Goal: Task Accomplishment & Management: Manage account settings

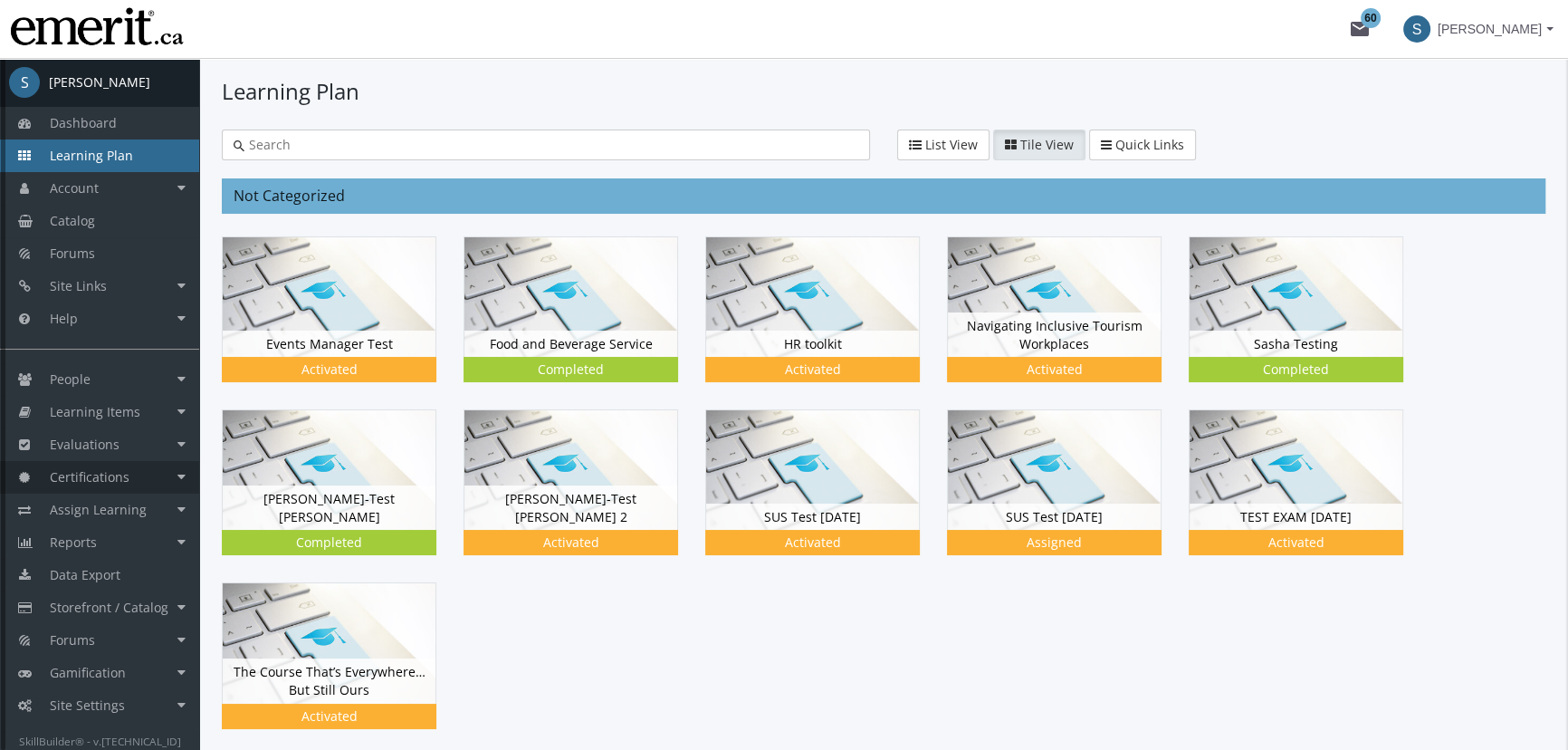
click at [89, 488] on link "Certifications" at bounding box center [99, 477] width 199 height 33
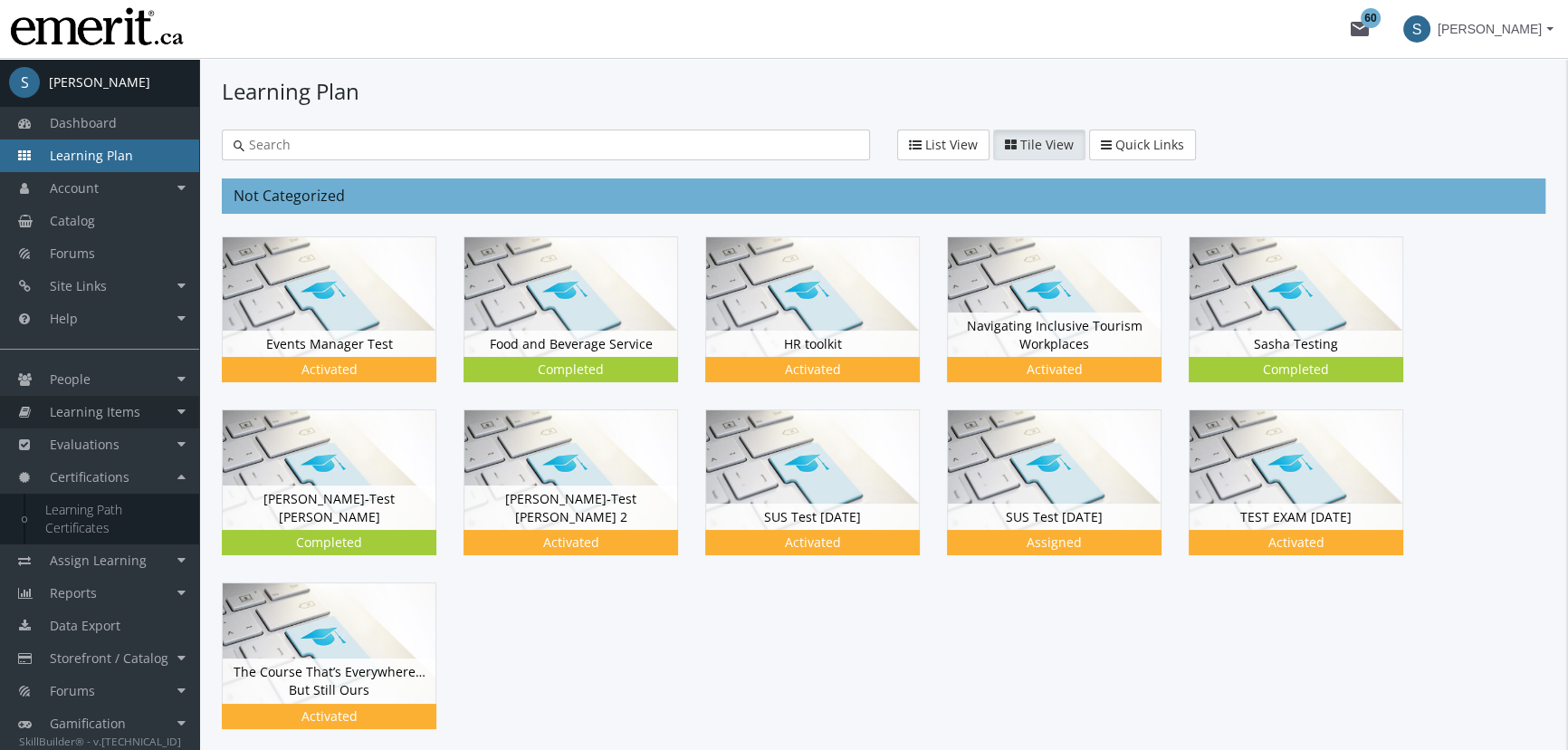
click at [116, 412] on span "Learning Items" at bounding box center [95, 411] width 91 height 17
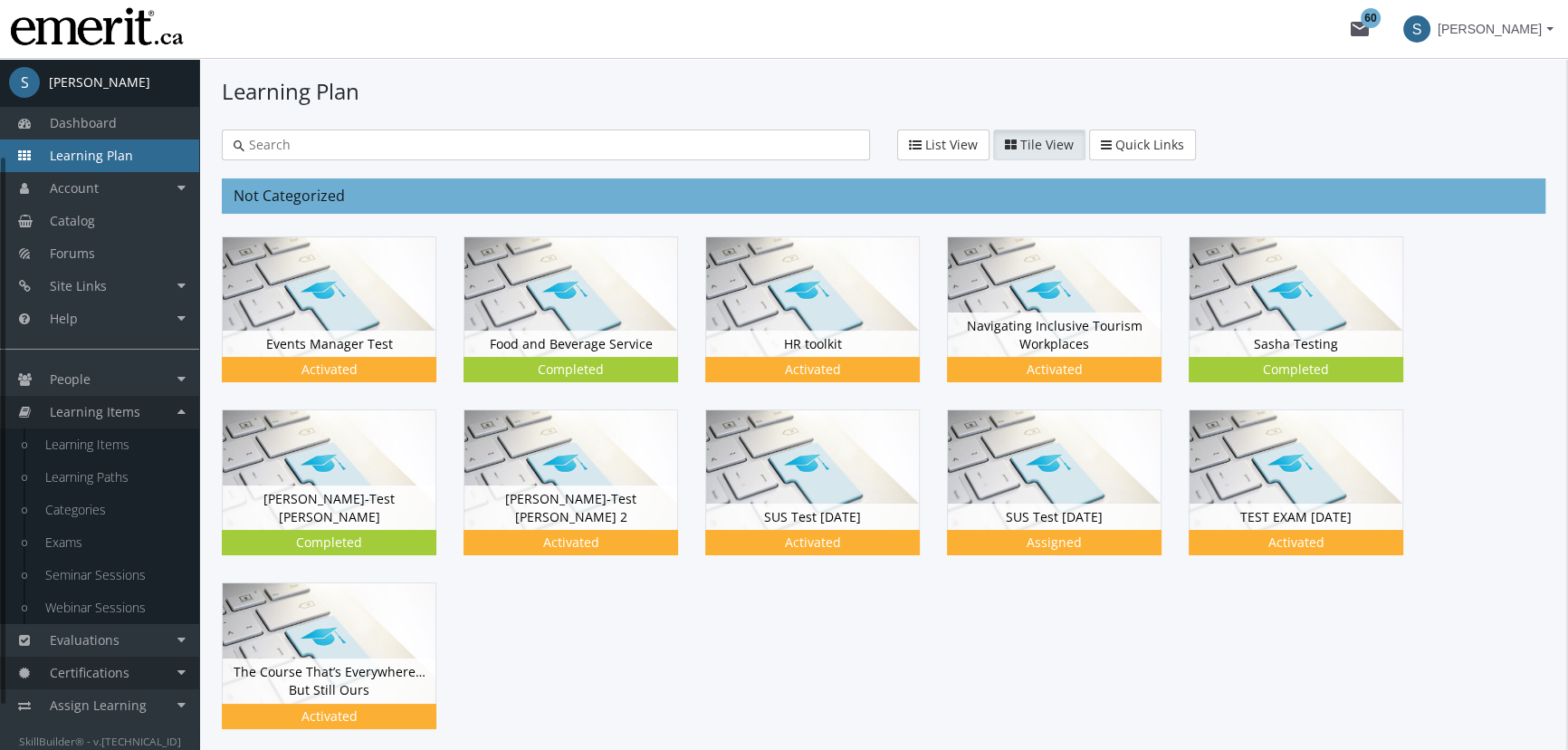
scroll to position [126, 0]
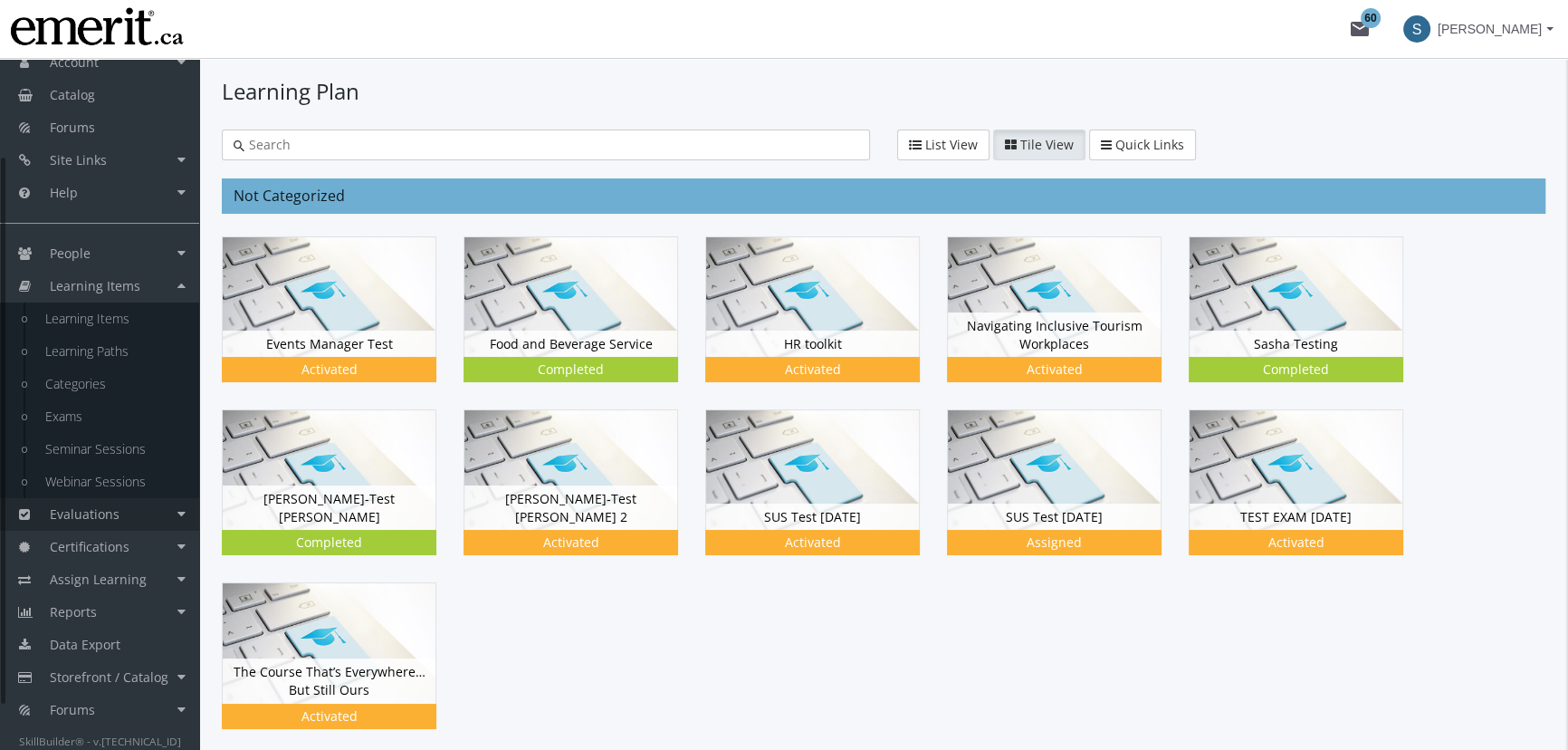
click at [123, 516] on link "Evaluations" at bounding box center [99, 514] width 199 height 33
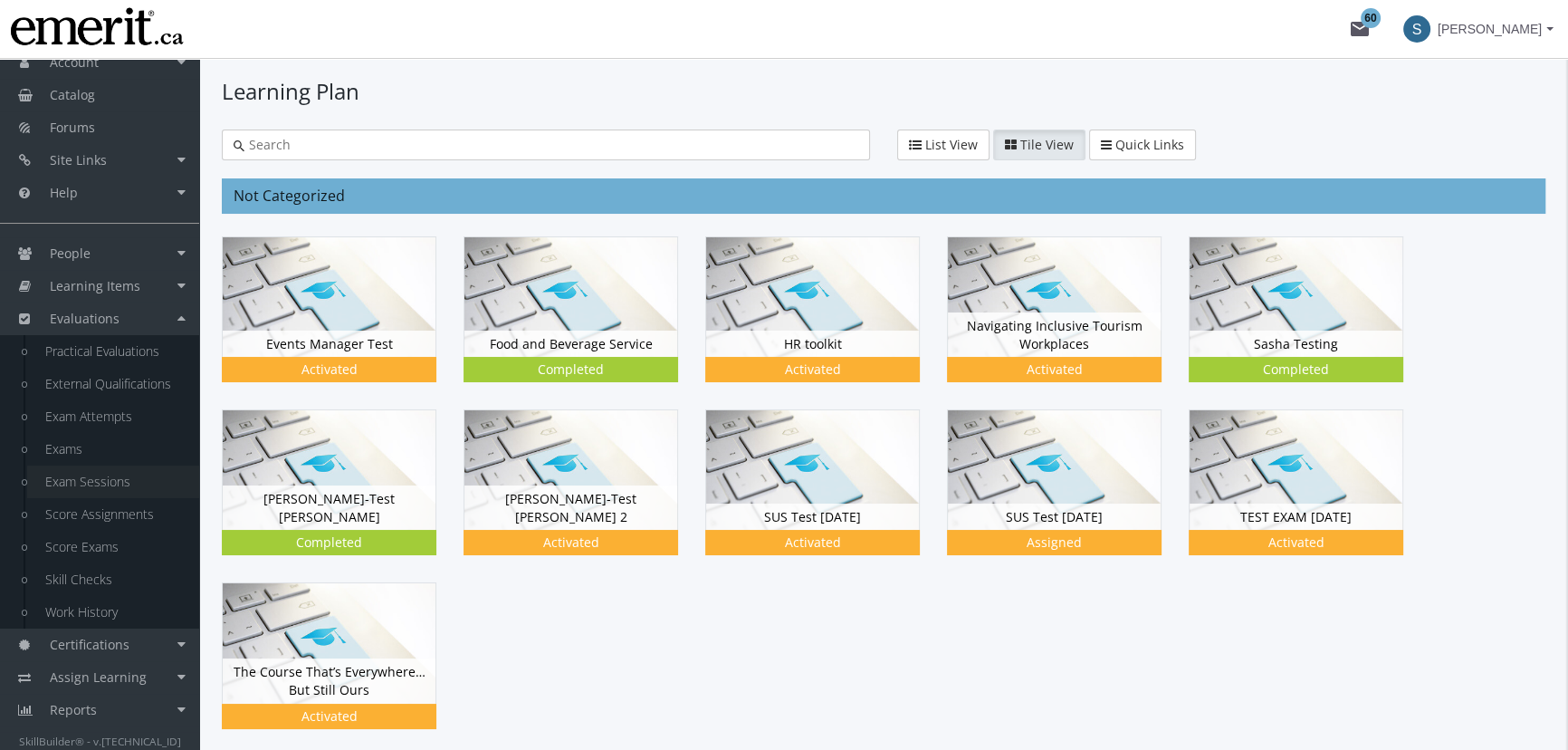
click at [120, 487] on link "Exam Sessions" at bounding box center [113, 482] width 172 height 33
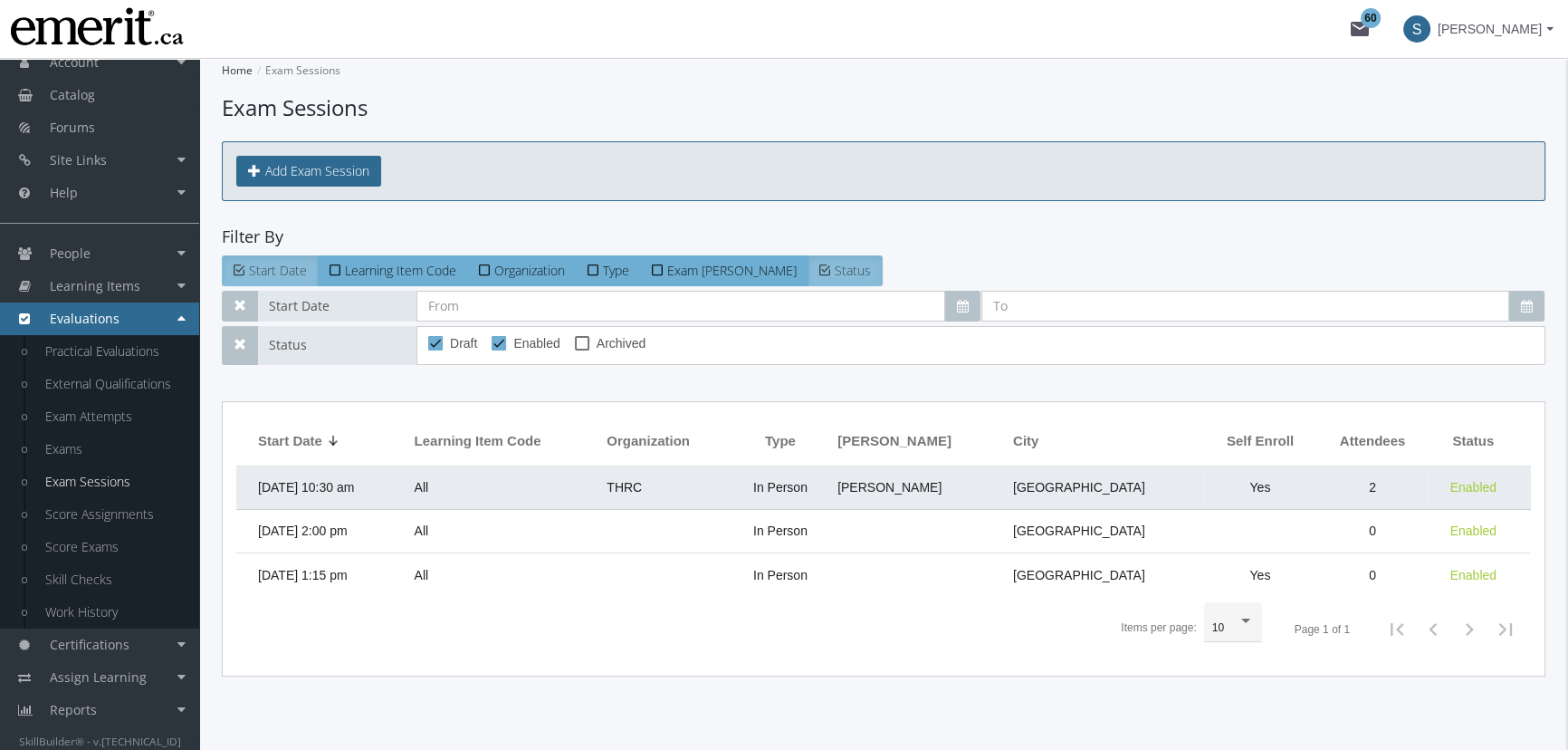
click at [599, 487] on td "All" at bounding box center [502, 488] width 193 height 43
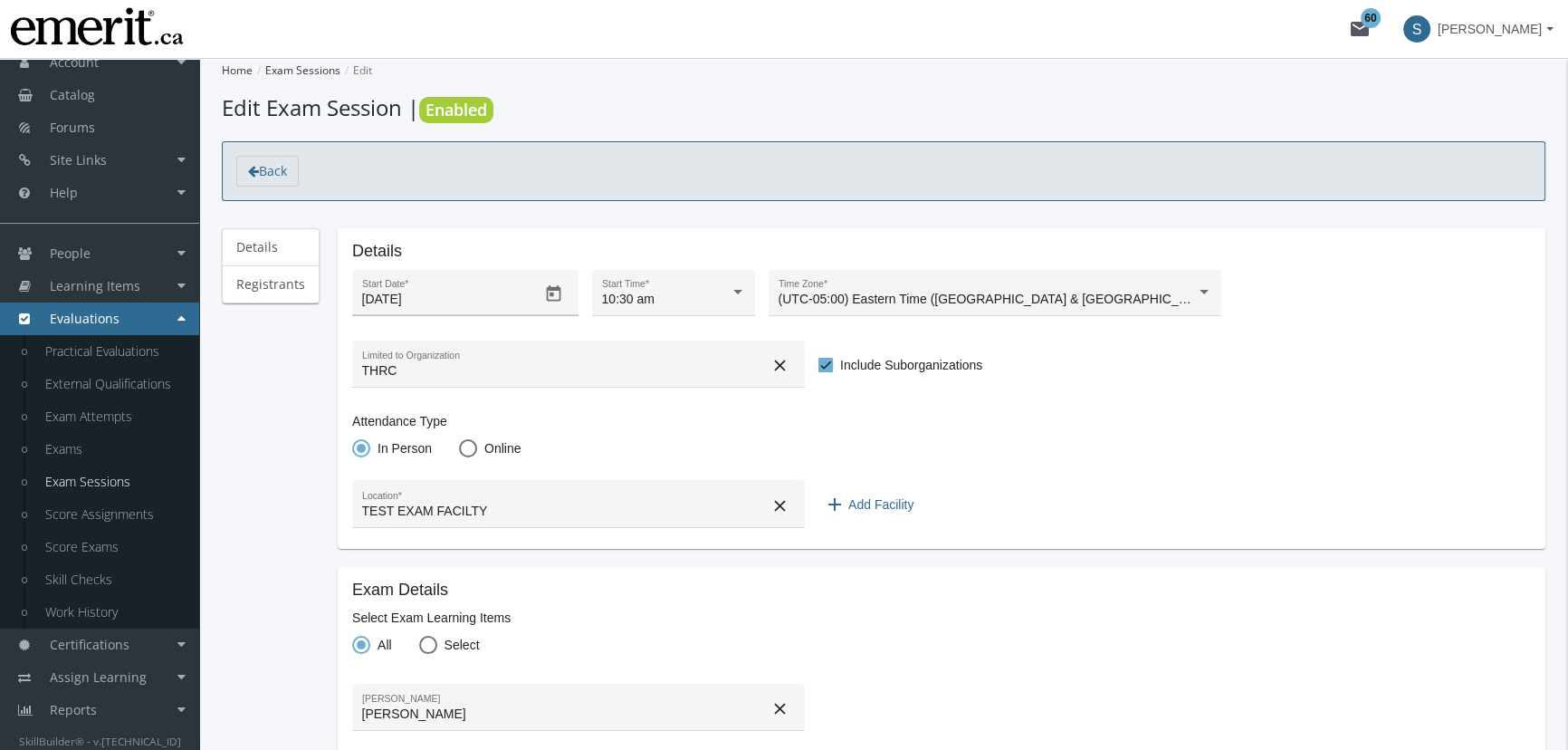
click at [571, 312] on div "[DATE] Start Date *" at bounding box center [465, 293] width 227 height 46
click at [553, 286] on icon "Open calendar" at bounding box center [553, 293] width 14 height 16
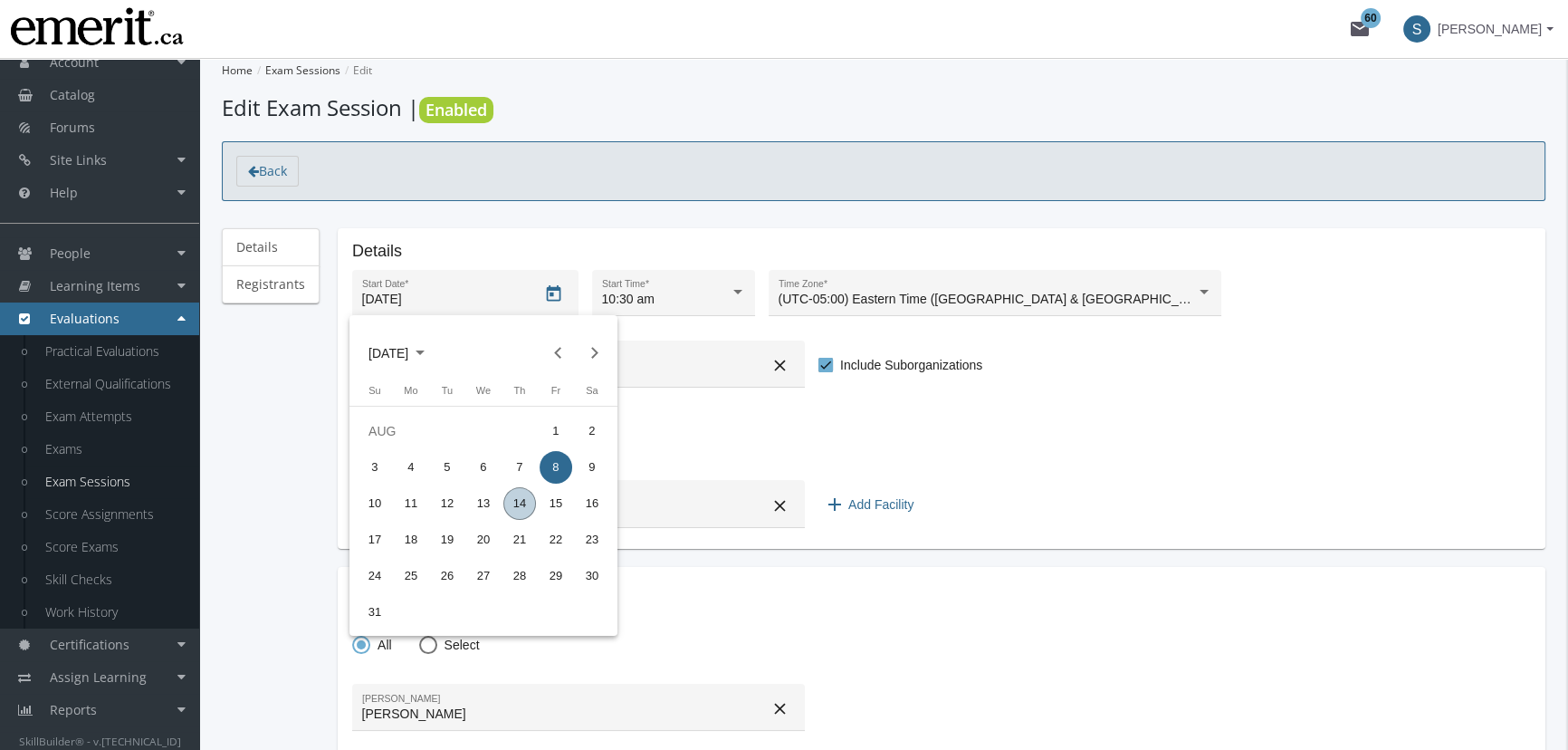
click at [528, 494] on div "14" at bounding box center [520, 503] width 33 height 33
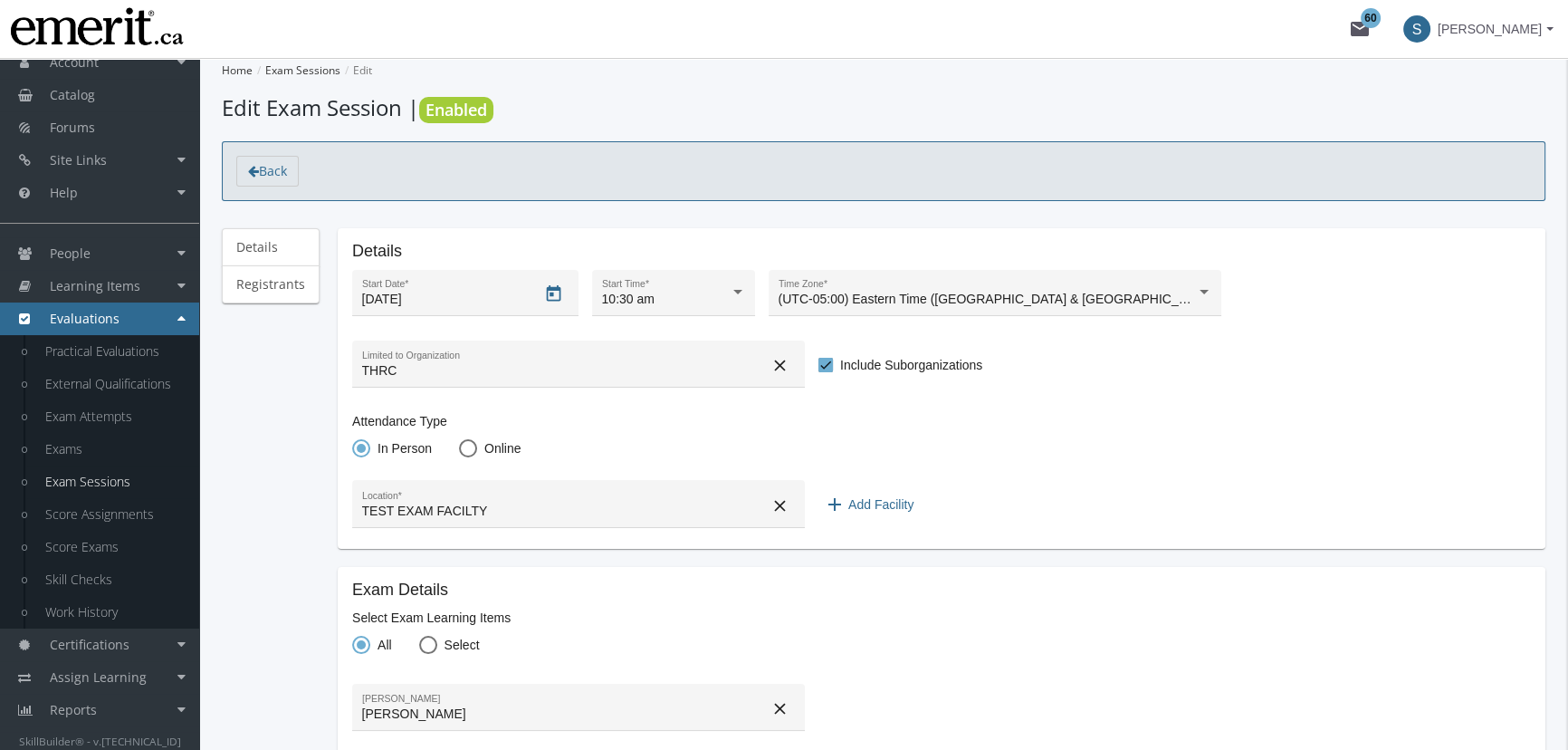
type input "[DATE]"
click at [689, 299] on div "10:30 am" at bounding box center [667, 300] width 128 height 14
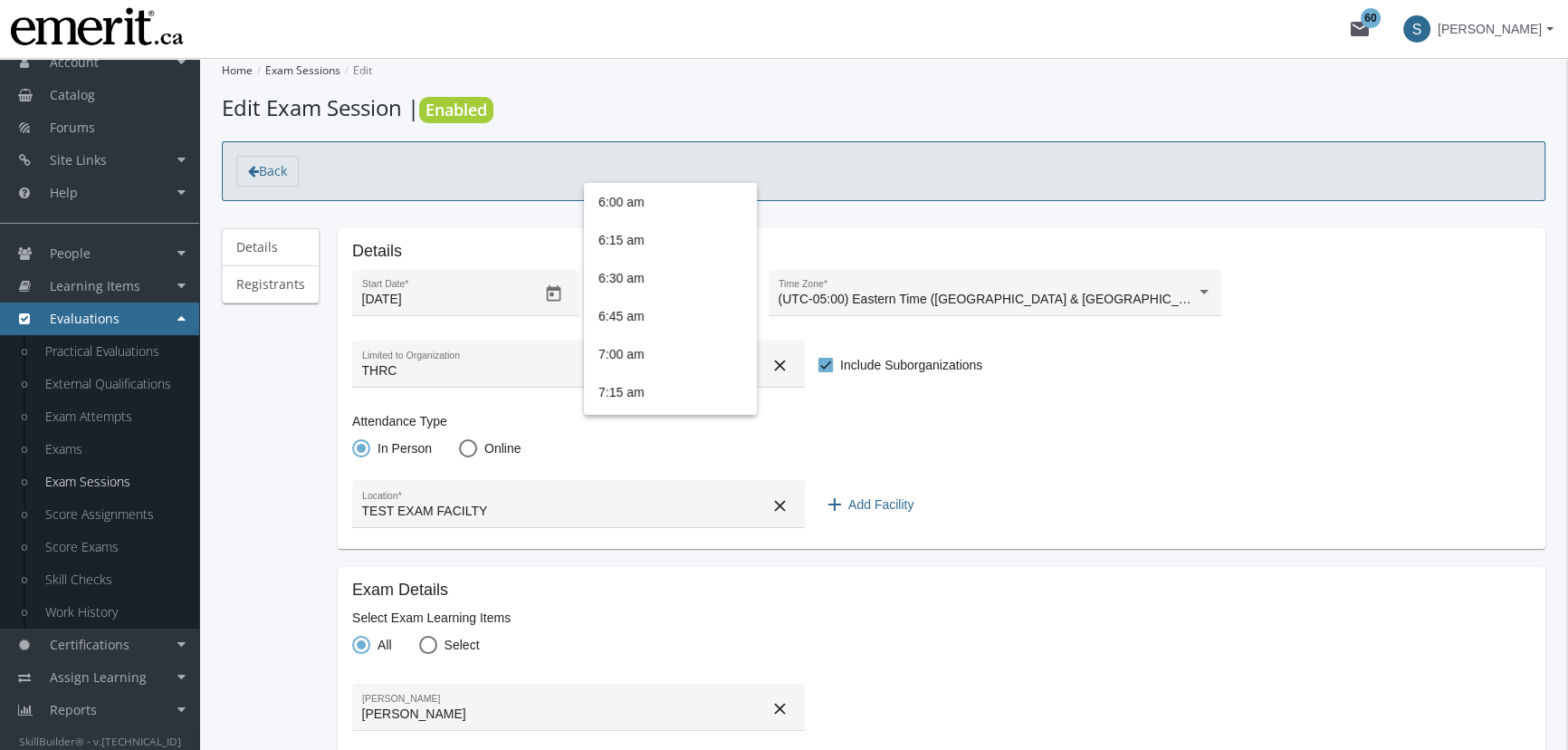
scroll to position [588, 0]
click at [675, 328] on span "10:45 am" at bounding box center [671, 337] width 144 height 38
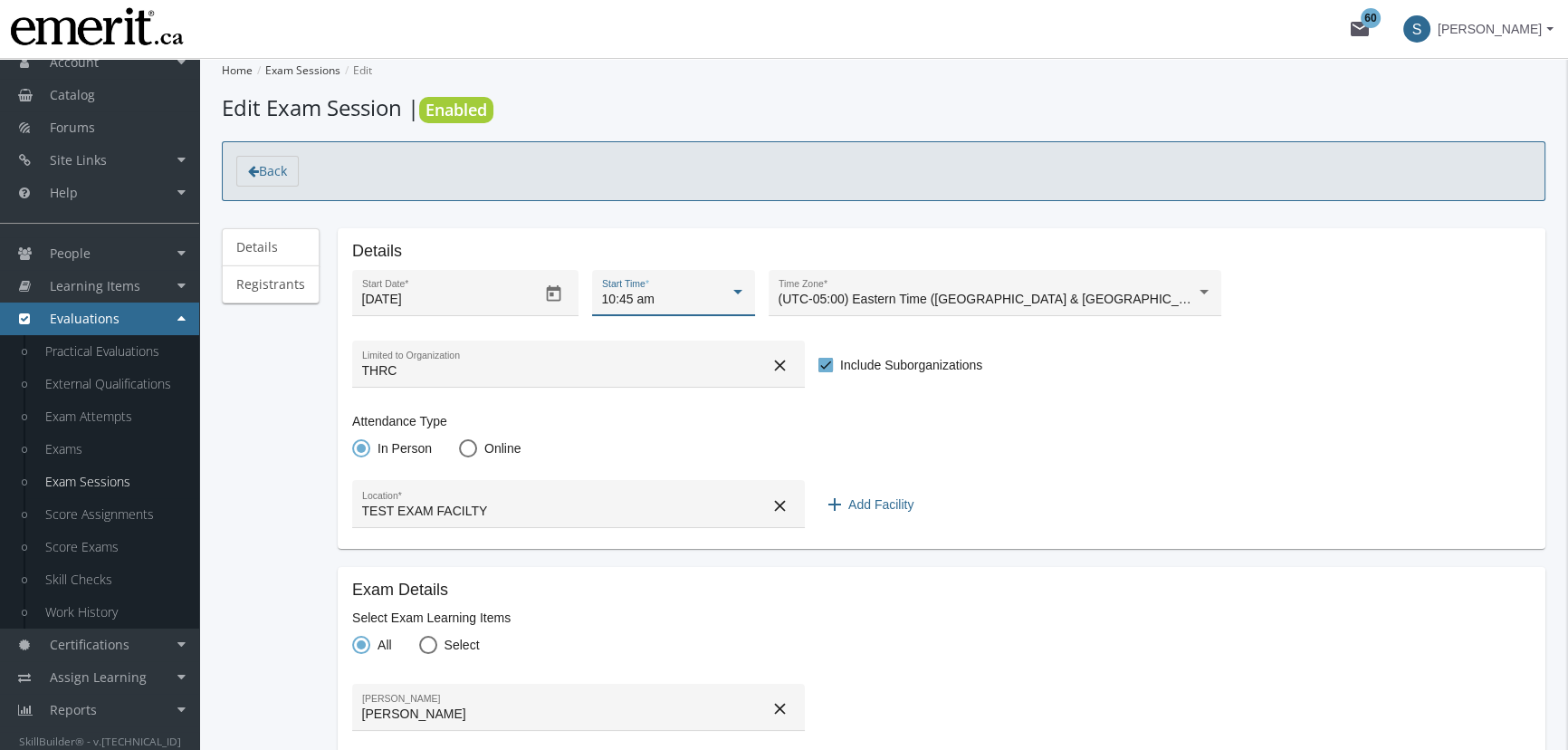
click at [697, 296] on div "10:45 am" at bounding box center [667, 300] width 128 height 14
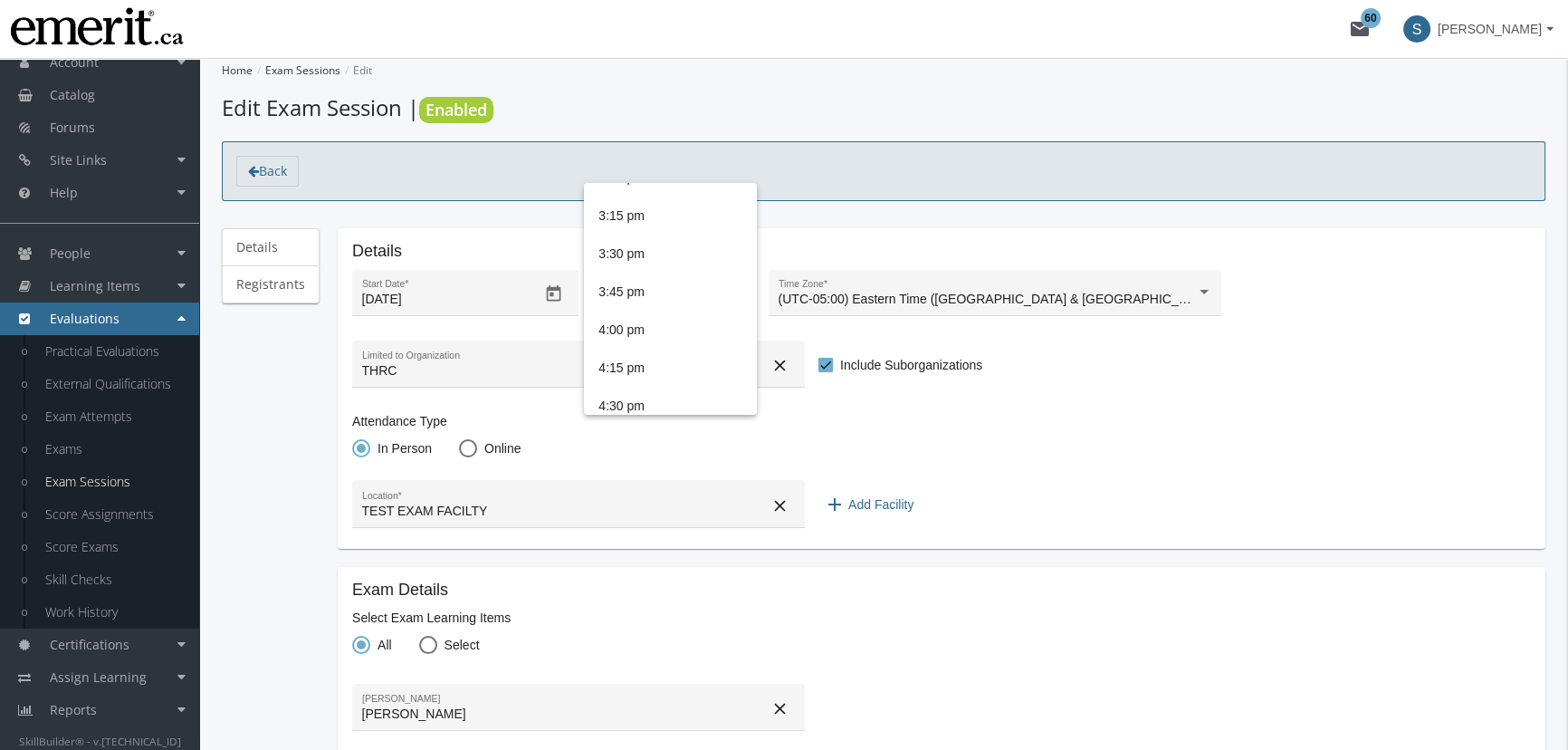
scroll to position [1340, 0]
click at [648, 352] on span "3:45 pm" at bounding box center [671, 346] width 144 height 38
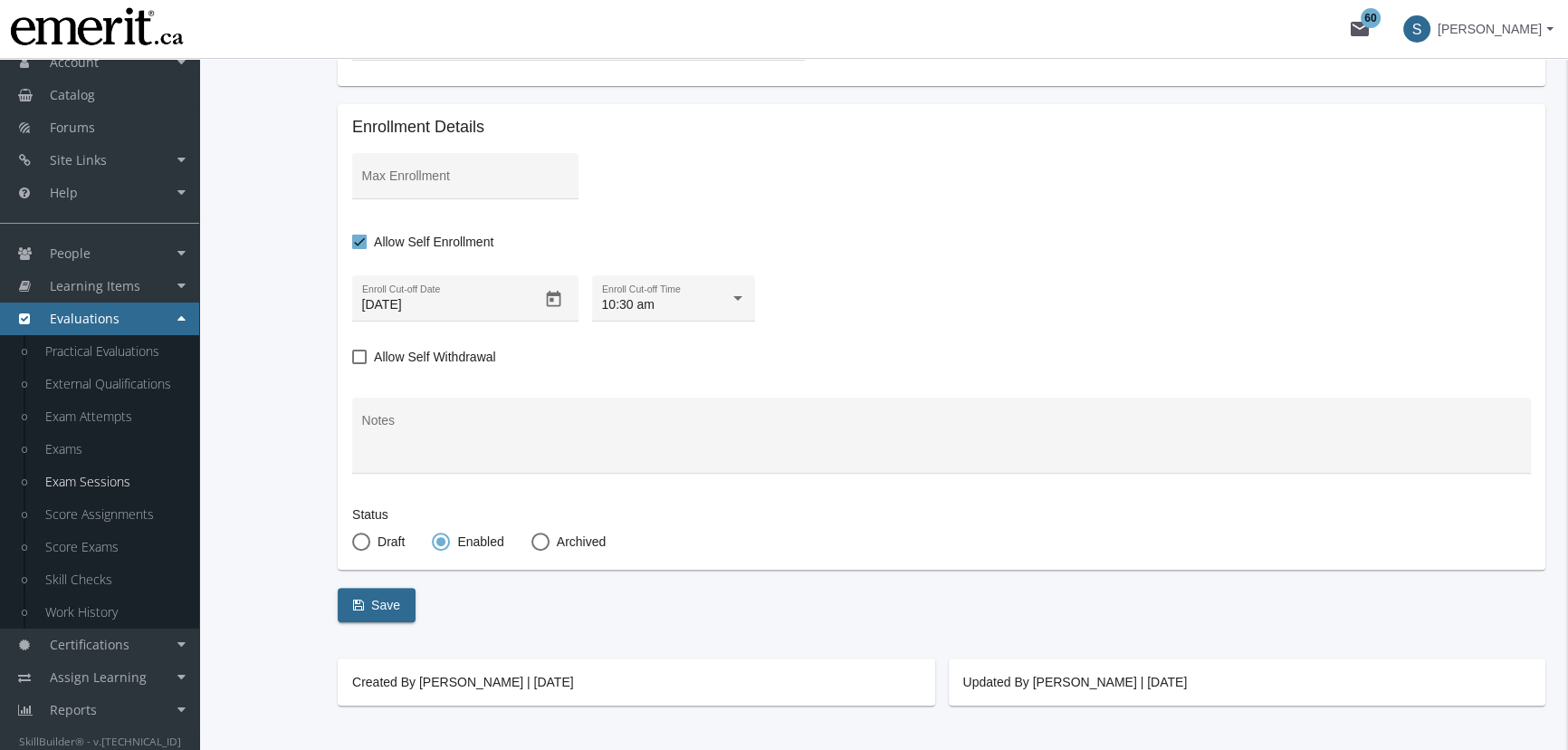
scroll to position [713, 0]
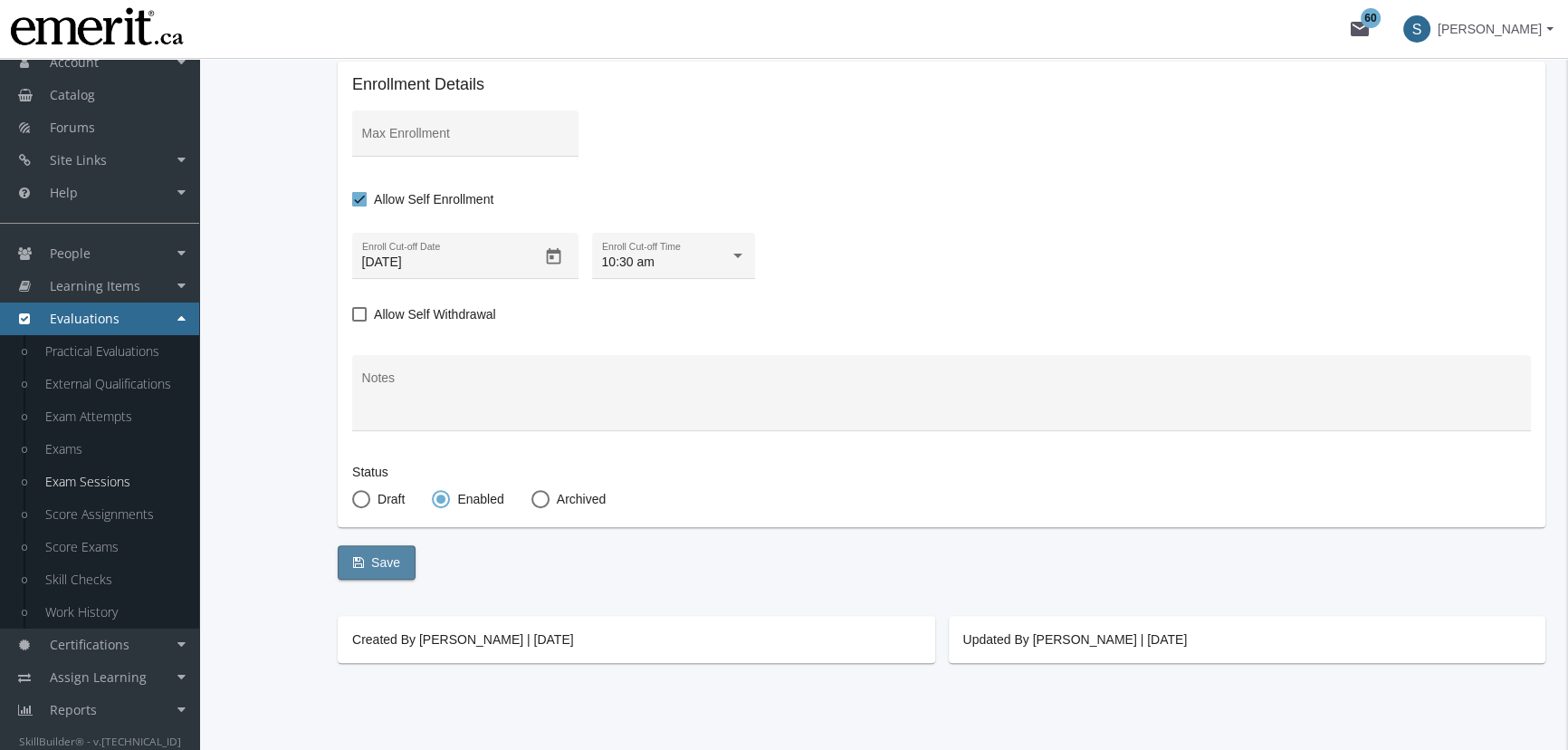
click at [401, 562] on button "Save" at bounding box center [377, 562] width 78 height 34
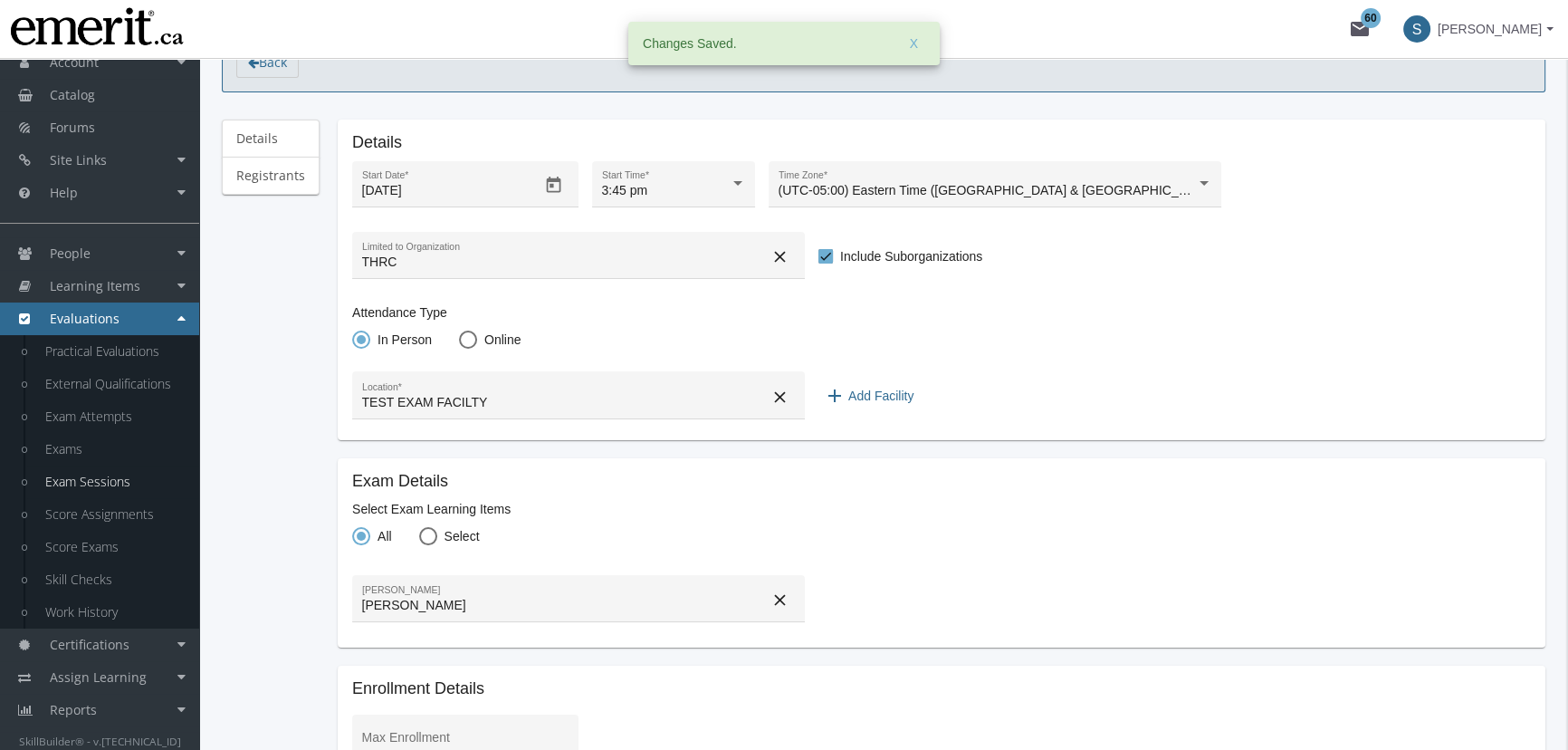
scroll to position [0, 0]
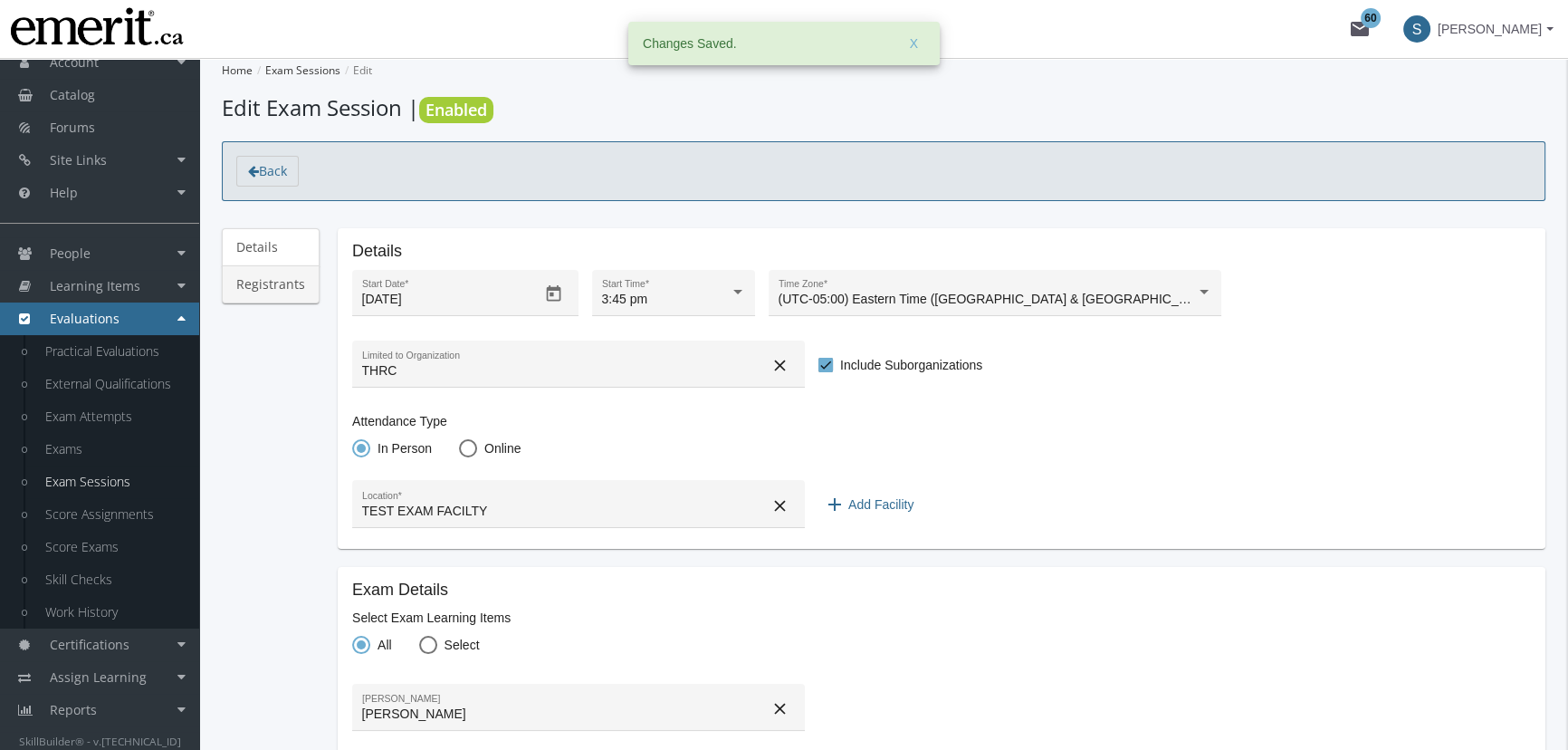
click at [313, 289] on link "Registrants" at bounding box center [271, 284] width 98 height 38
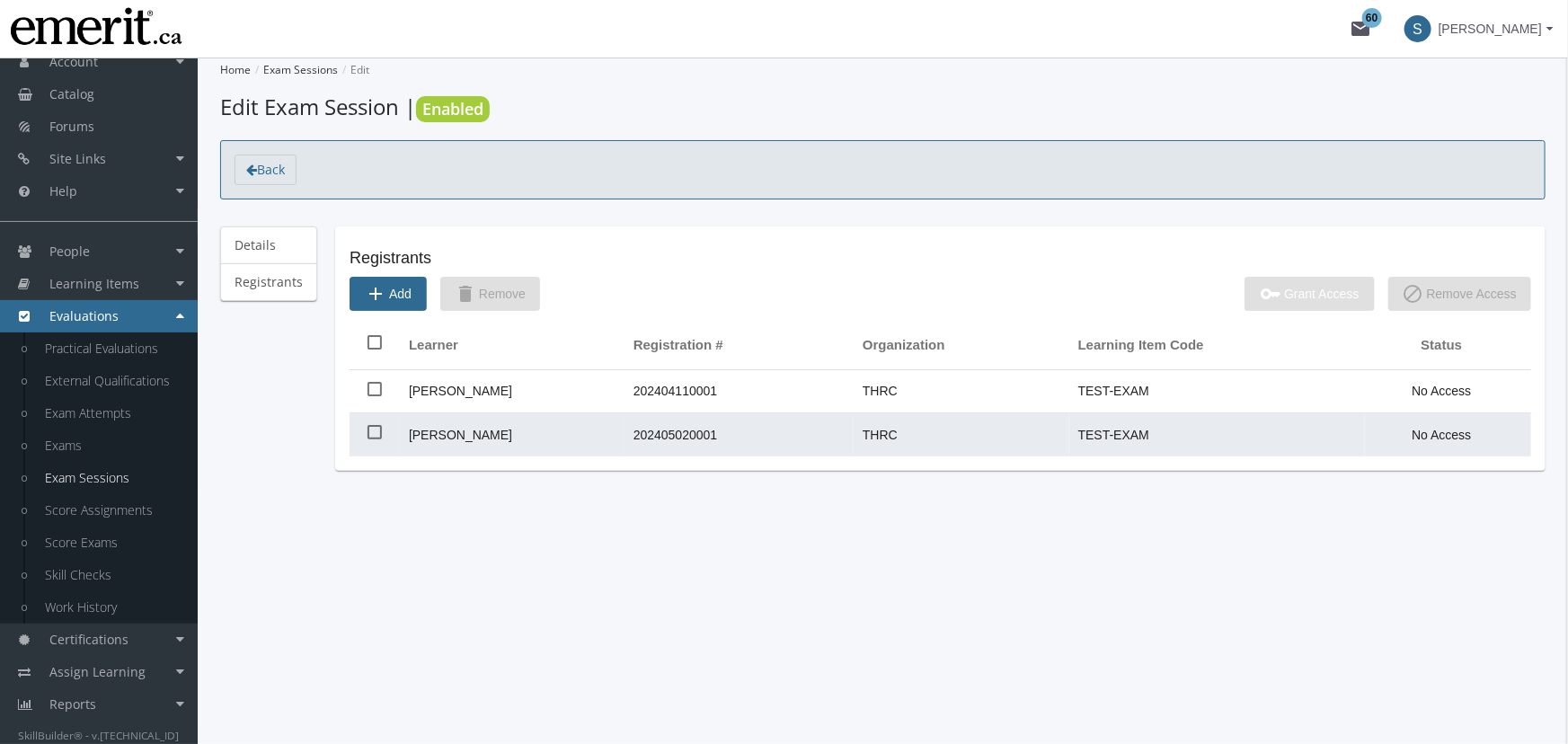
click at [1105, 428] on span "TEST-EXAM" at bounding box center [1114, 434] width 71 height 14
checkbox input "false"
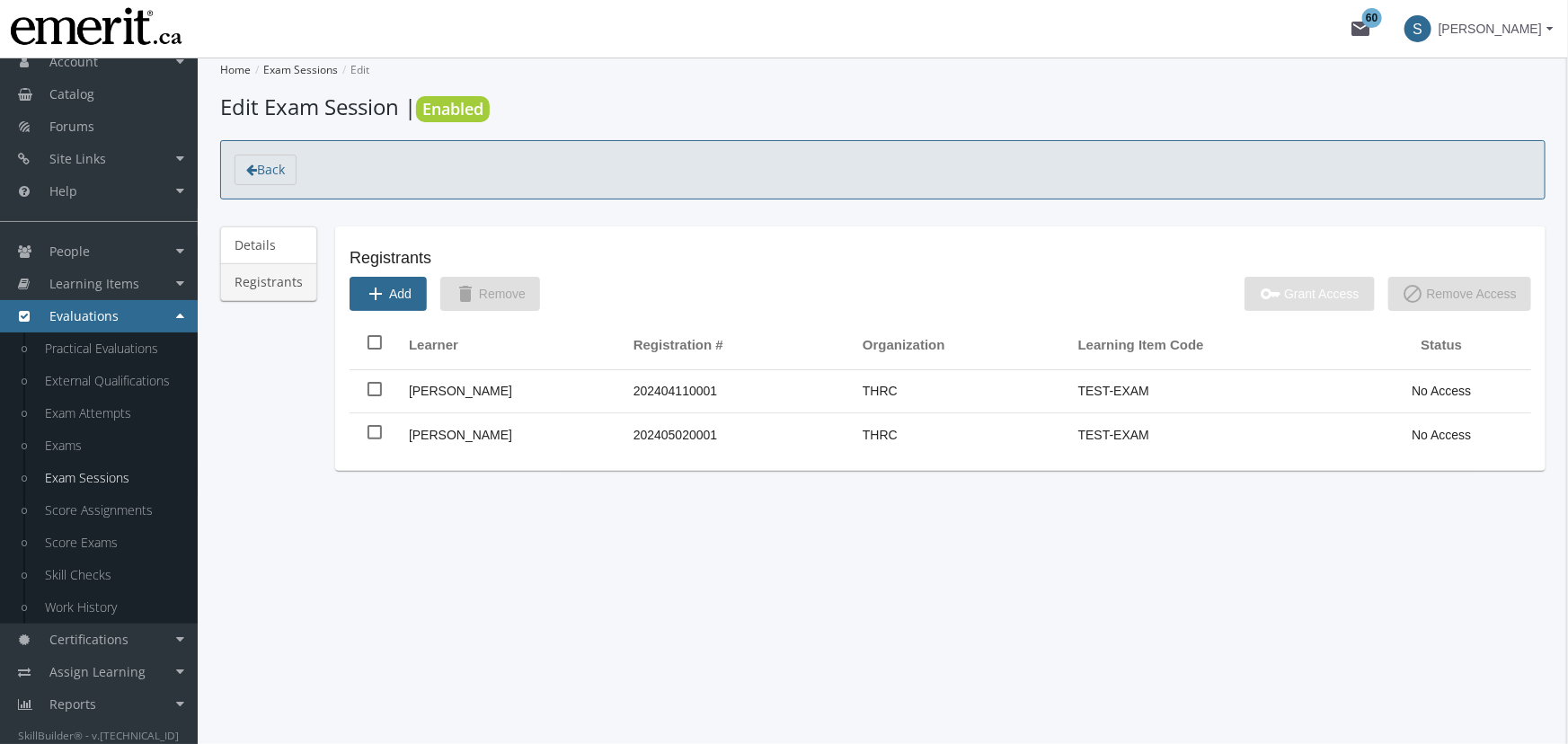
click at [293, 275] on link "Registrants" at bounding box center [269, 282] width 97 height 38
click at [280, 237] on link "Details" at bounding box center [269, 245] width 97 height 38
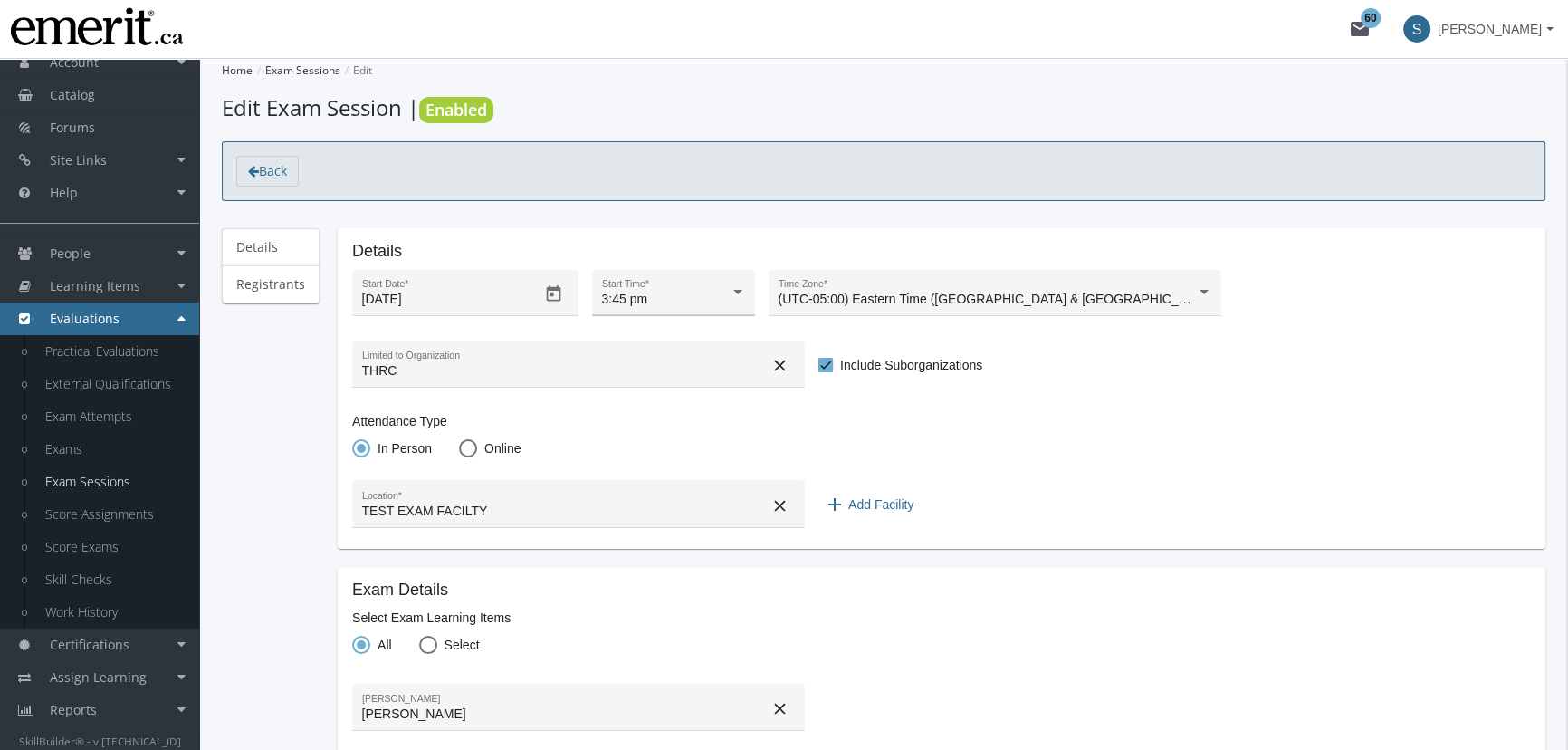
click at [650, 299] on div "3:45 pm" at bounding box center [667, 300] width 128 height 14
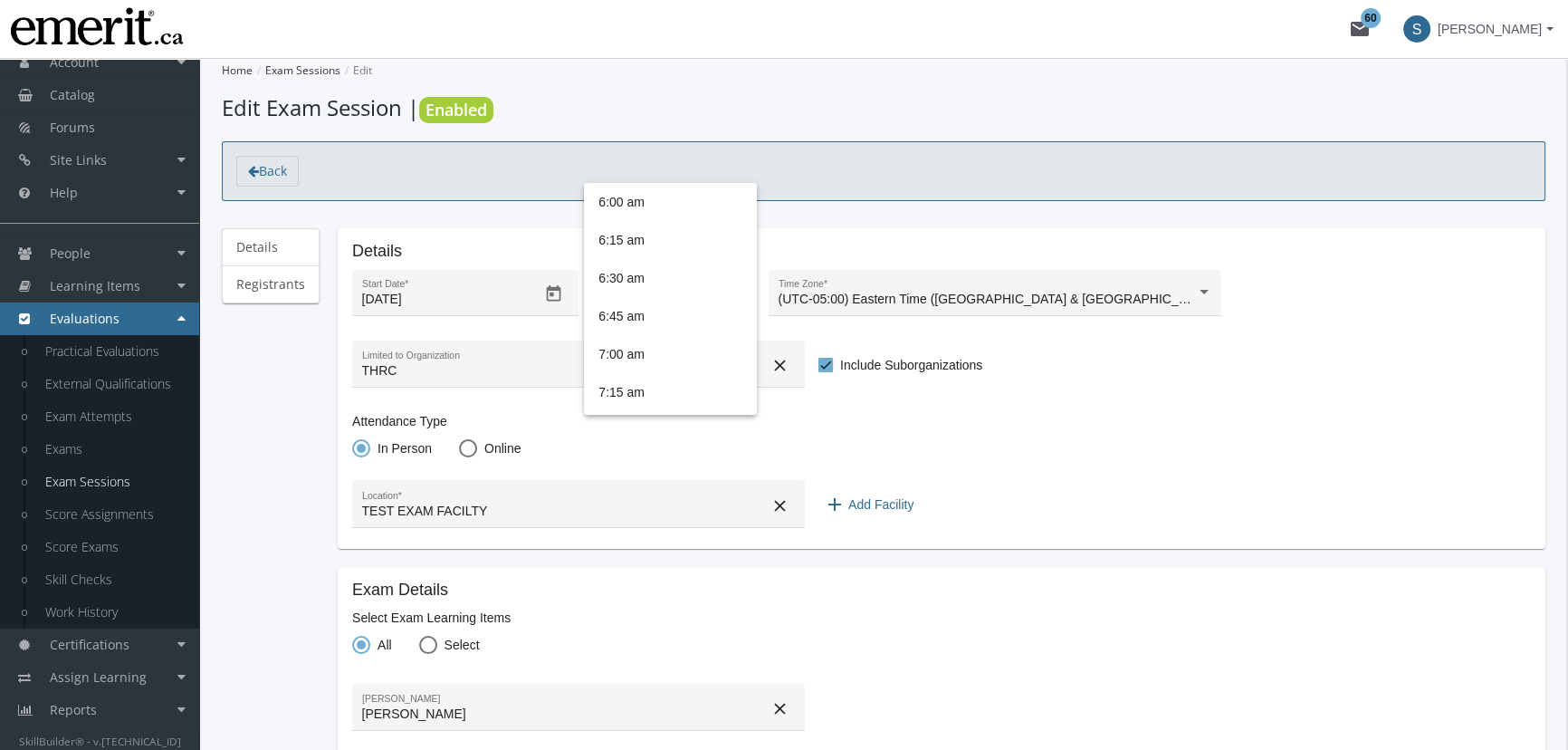
scroll to position [1386, 0]
click at [660, 308] on span "3:45 pm" at bounding box center [671, 300] width 144 height 38
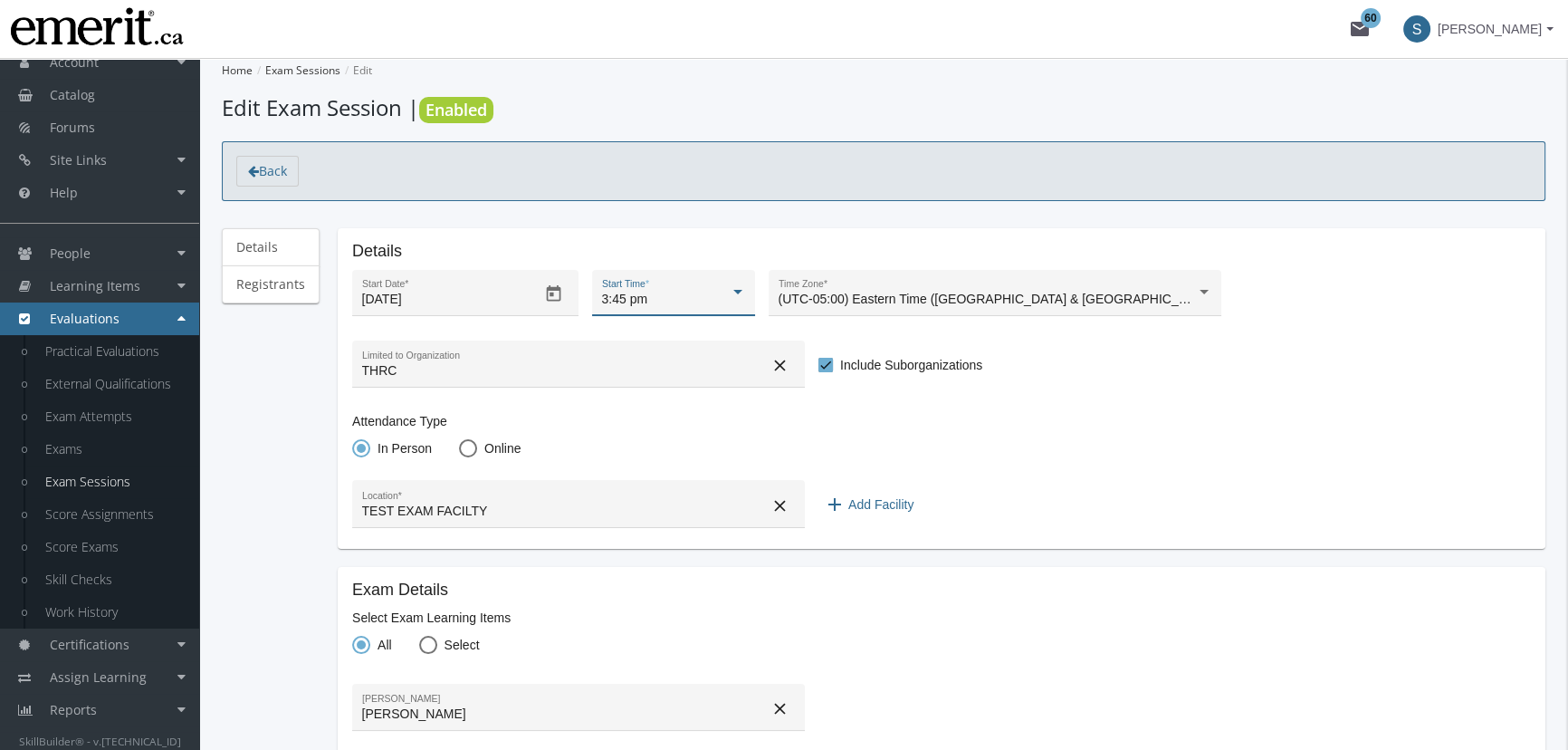
click at [624, 297] on span "3:45 pm" at bounding box center [626, 299] width 46 height 14
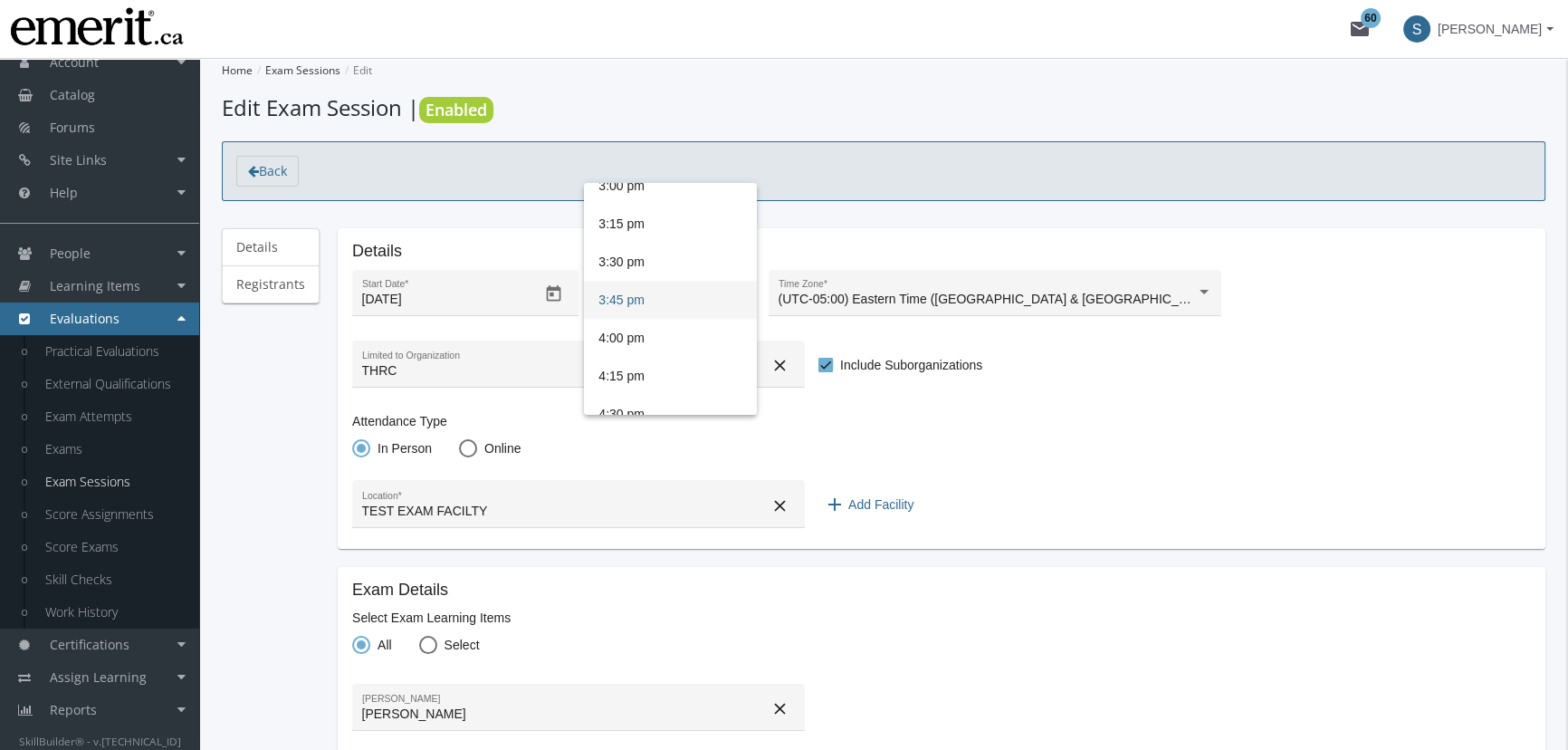
click at [618, 301] on span "3:45 pm" at bounding box center [671, 300] width 144 height 38
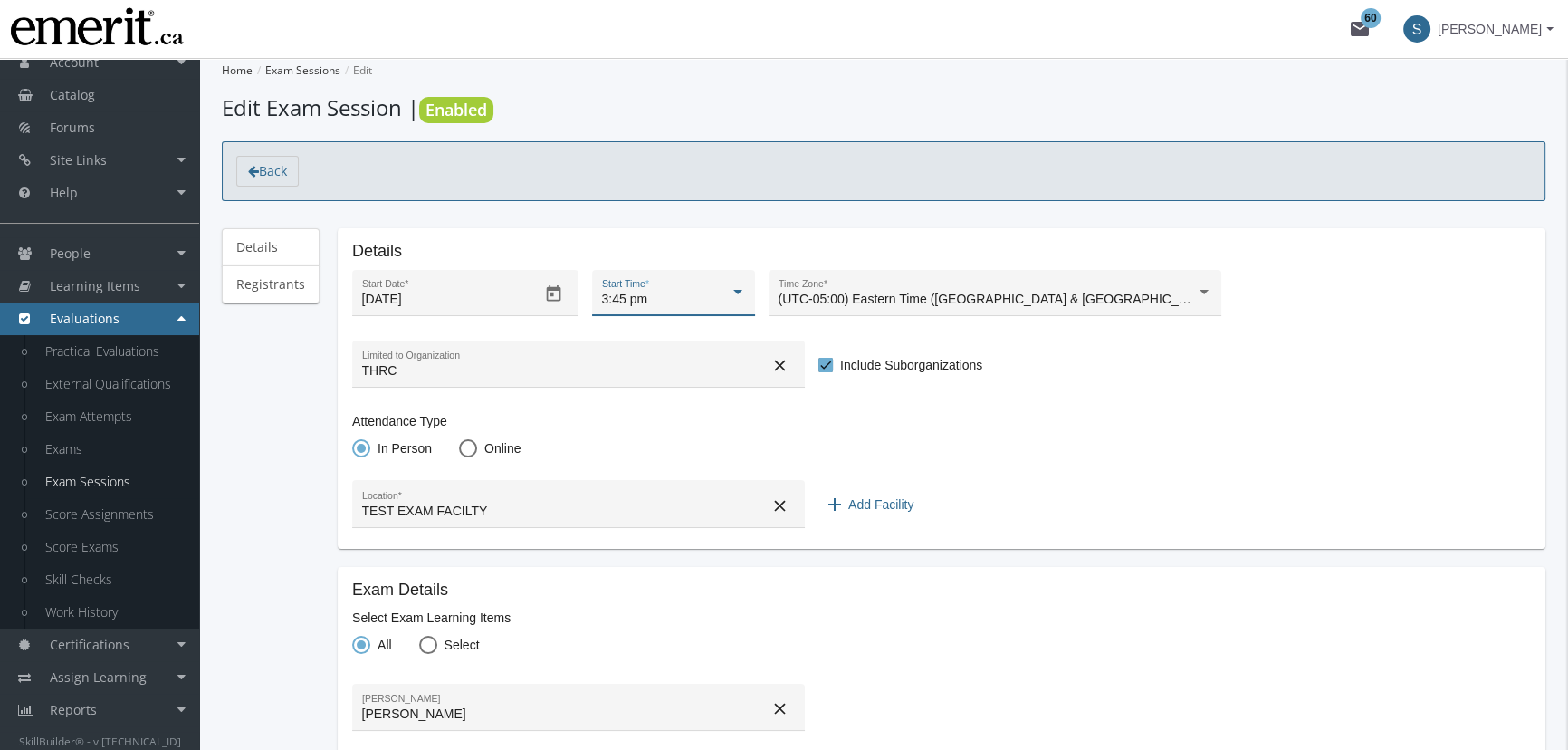
click at [722, 304] on div "3:45 pm" at bounding box center [667, 300] width 128 height 14
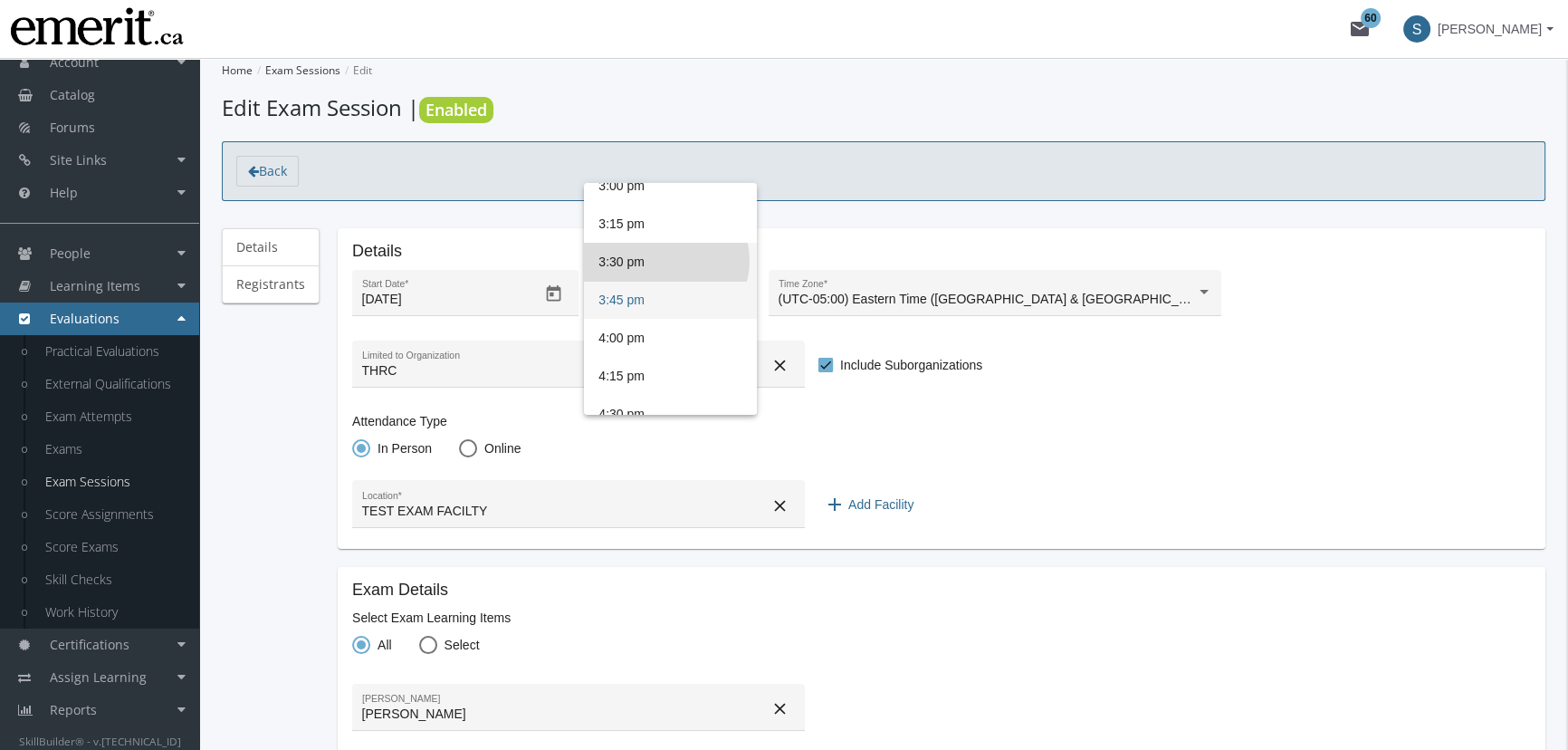
click at [666, 259] on span "3:30 pm" at bounding box center [671, 262] width 144 height 38
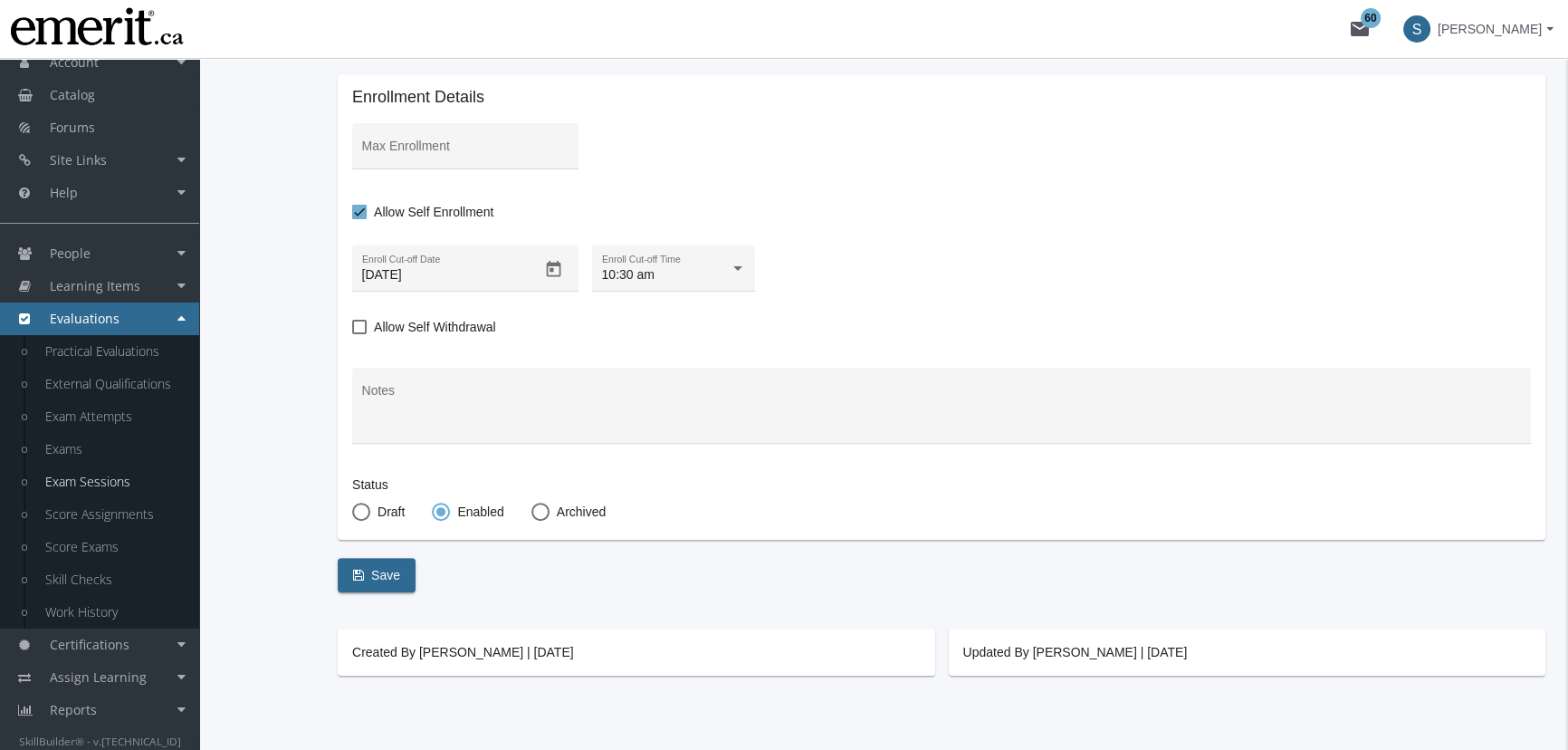
scroll to position [713, 0]
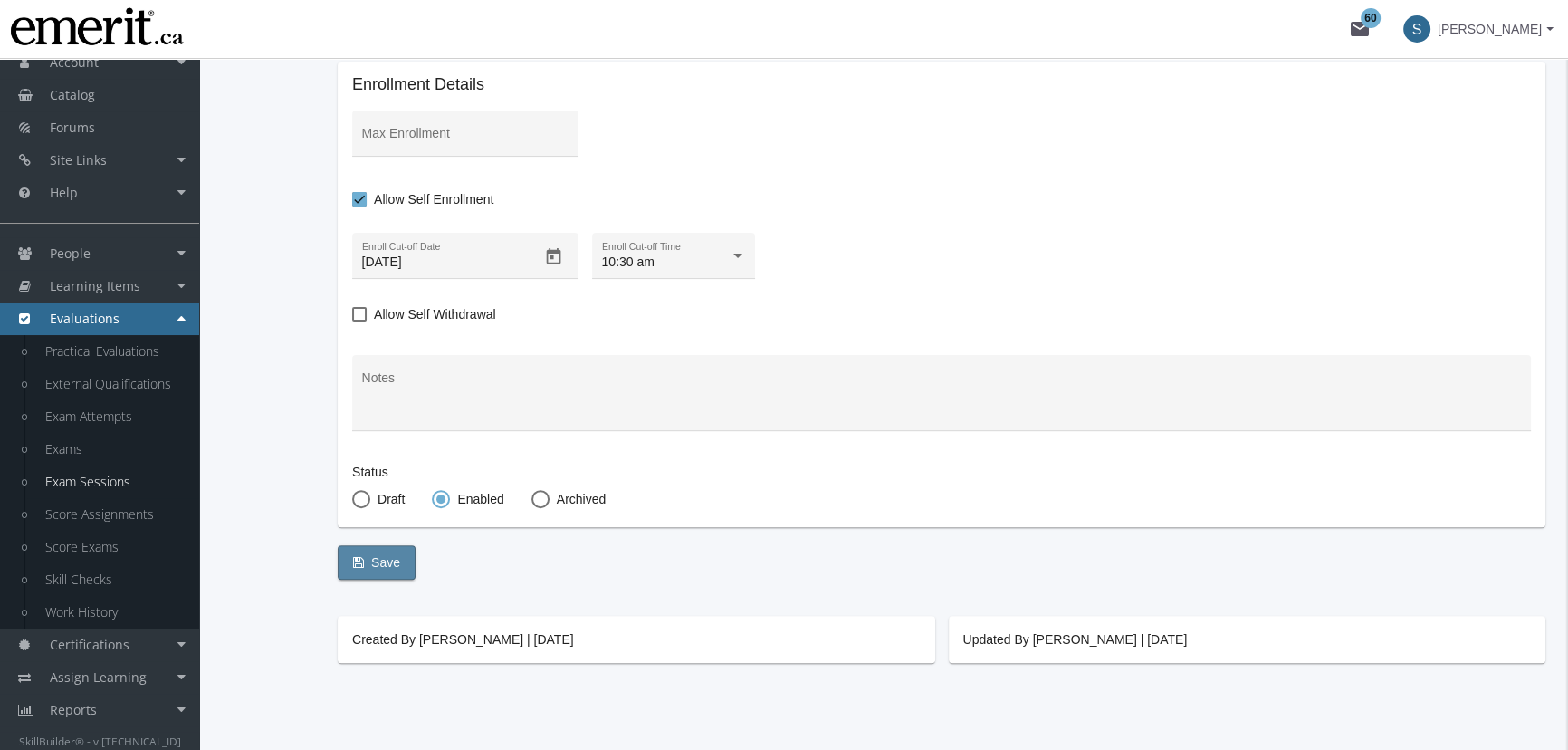
click at [369, 561] on span "Save" at bounding box center [376, 562] width 47 height 33
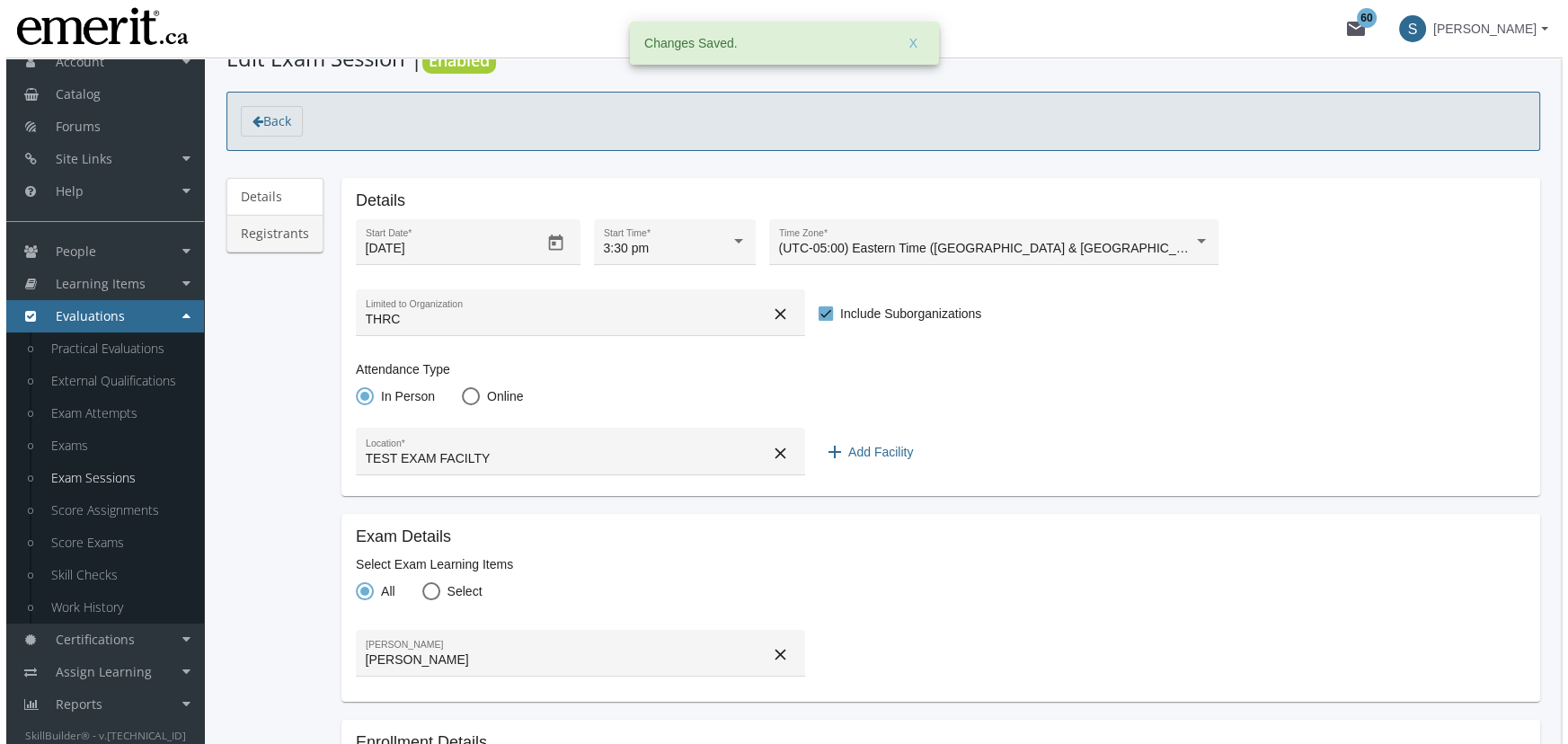
scroll to position [0, 0]
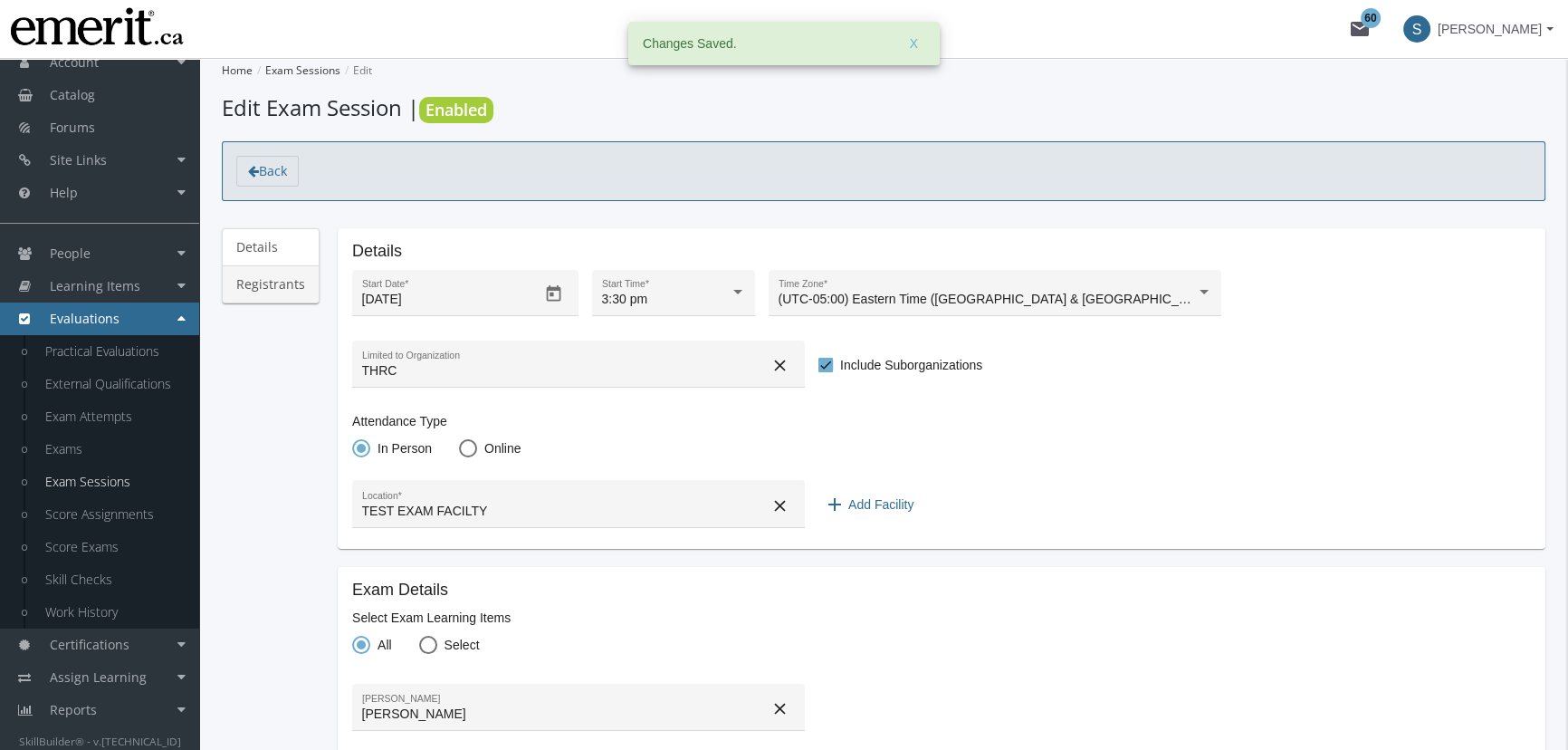
click at [301, 284] on link "Registrants" at bounding box center [271, 284] width 98 height 38
